Goal: Information Seeking & Learning: Learn about a topic

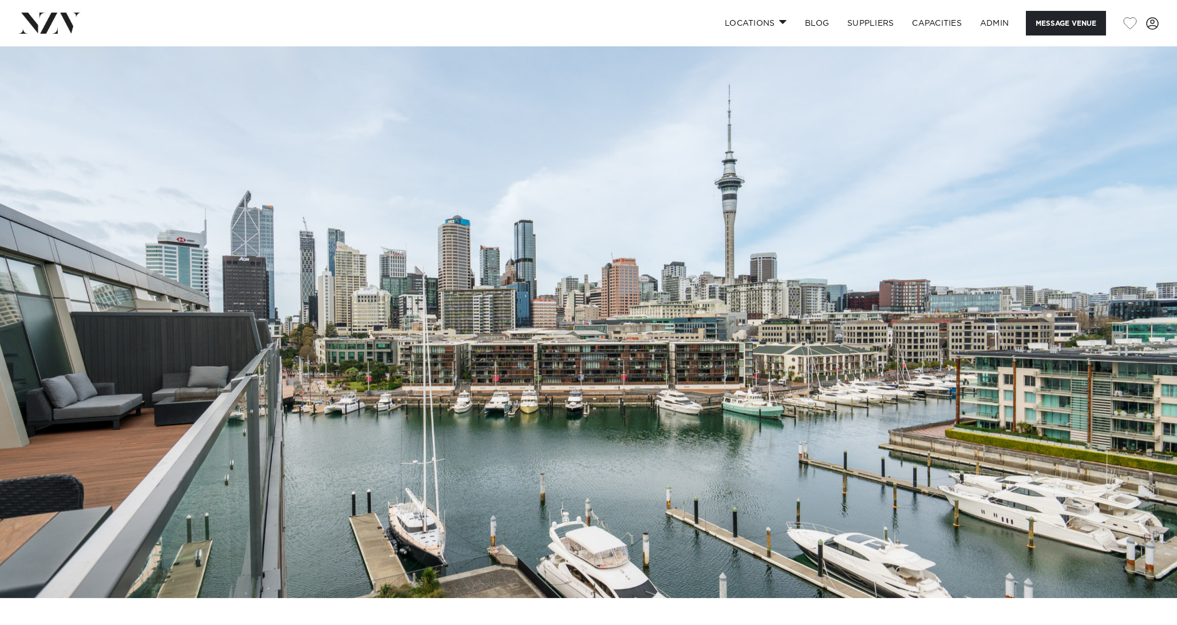
click at [522, 202] on img at bounding box center [588, 322] width 1177 height 552
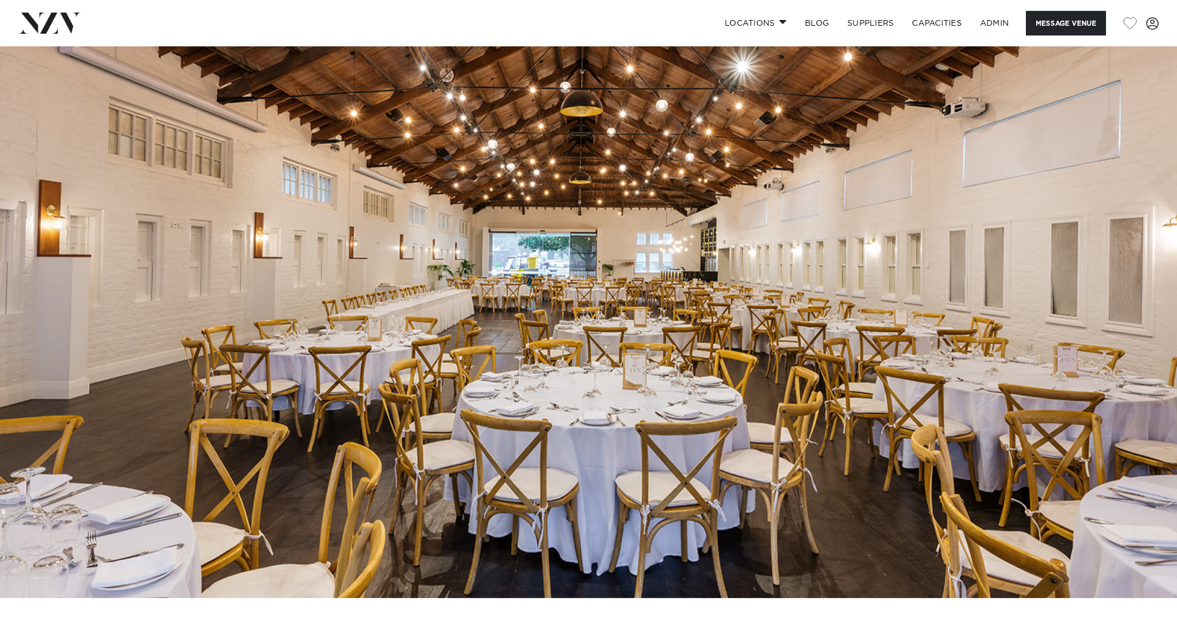
click at [617, 331] on img at bounding box center [588, 322] width 1177 height 552
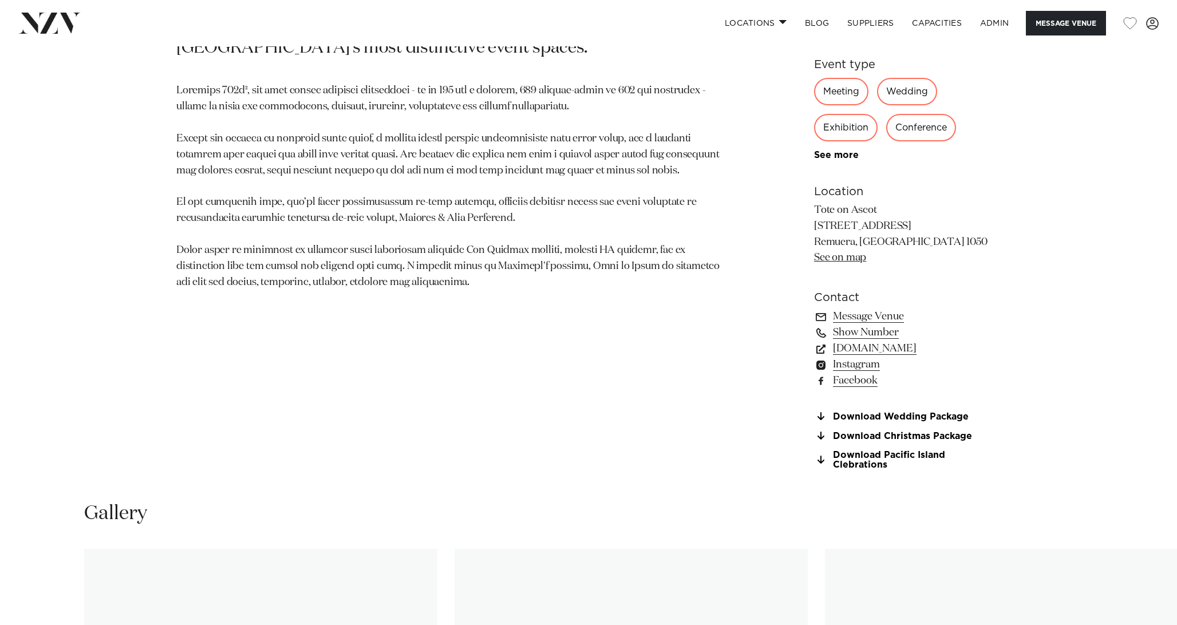
scroll to position [1008, 0]
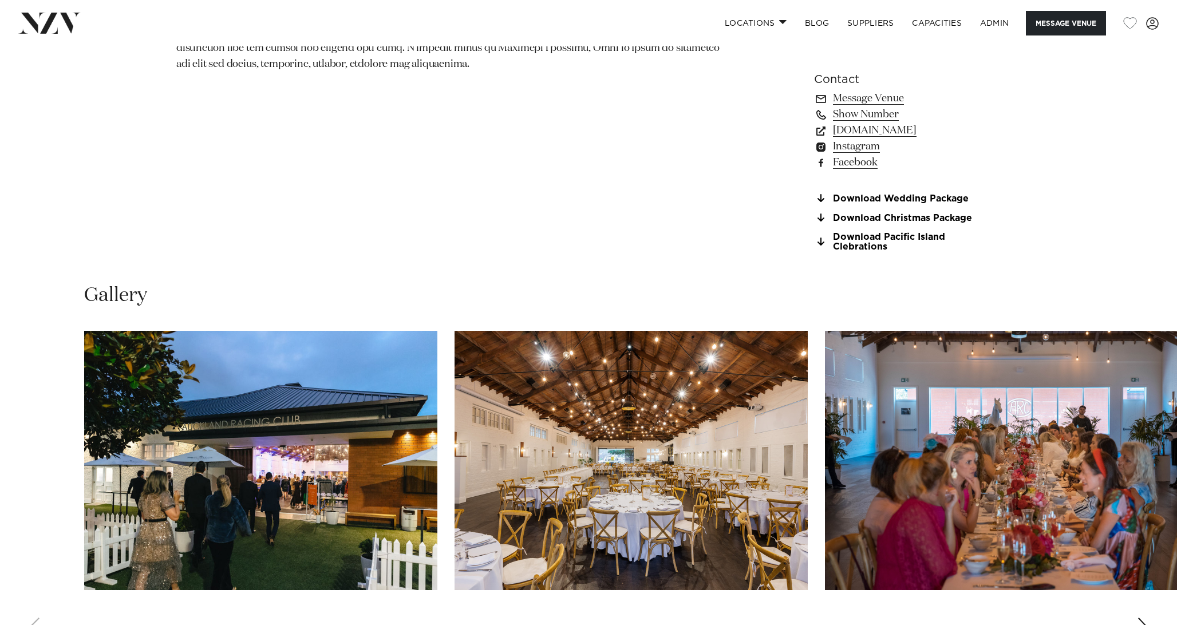
click at [657, 382] on img "2 / 16" at bounding box center [631, 460] width 353 height 259
